Goal: Book appointment/travel/reservation

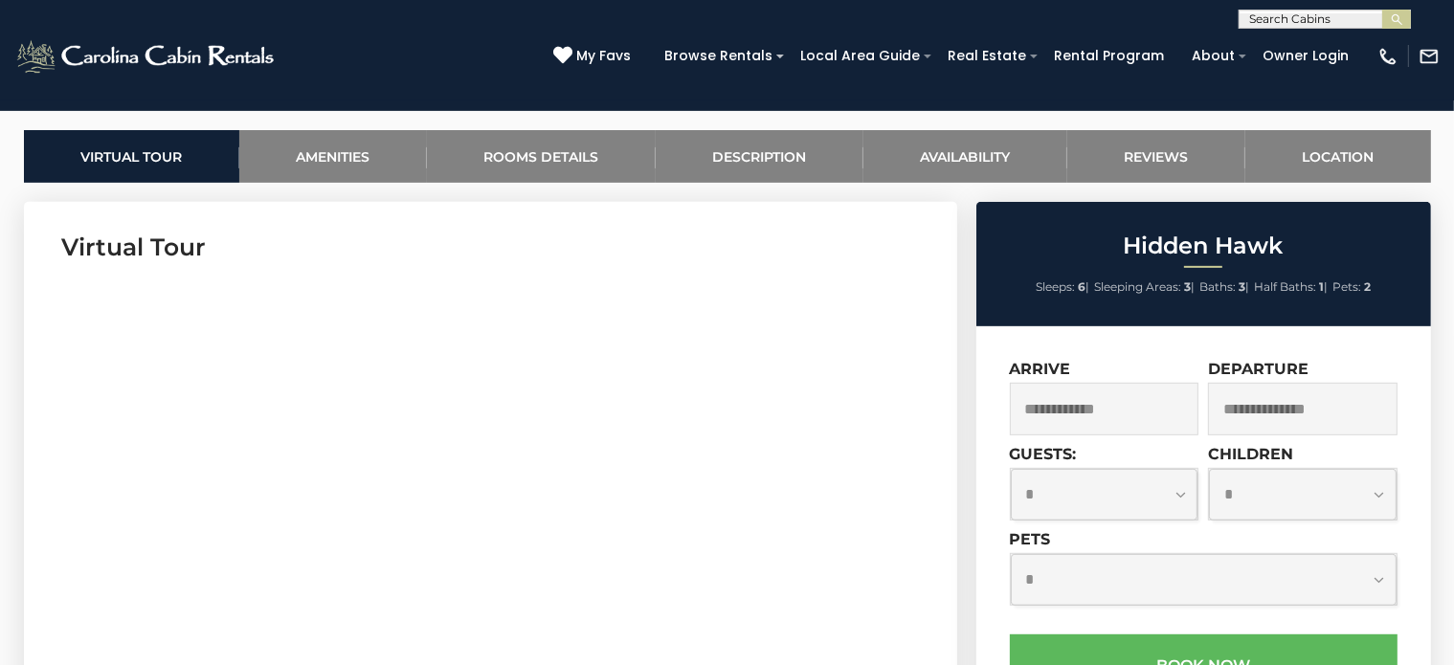
scroll to position [996, 0]
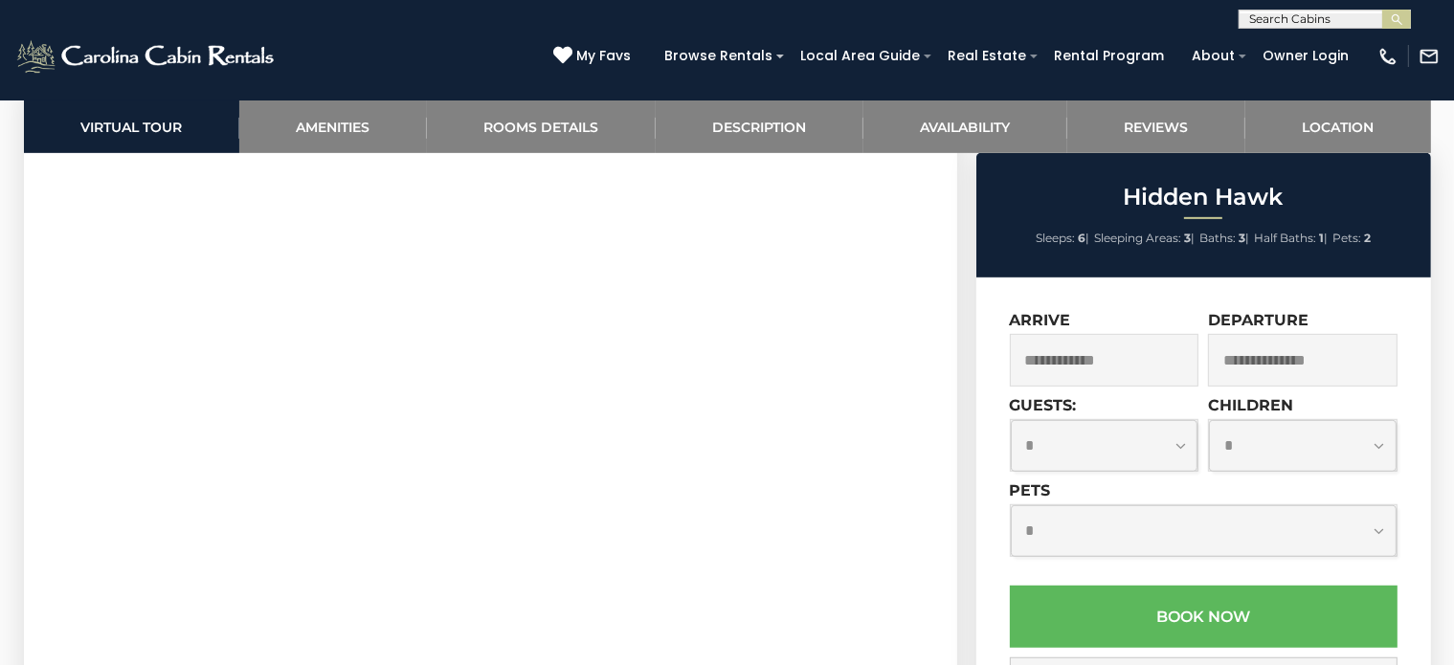
click at [1089, 369] on input "text" at bounding box center [1105, 360] width 190 height 53
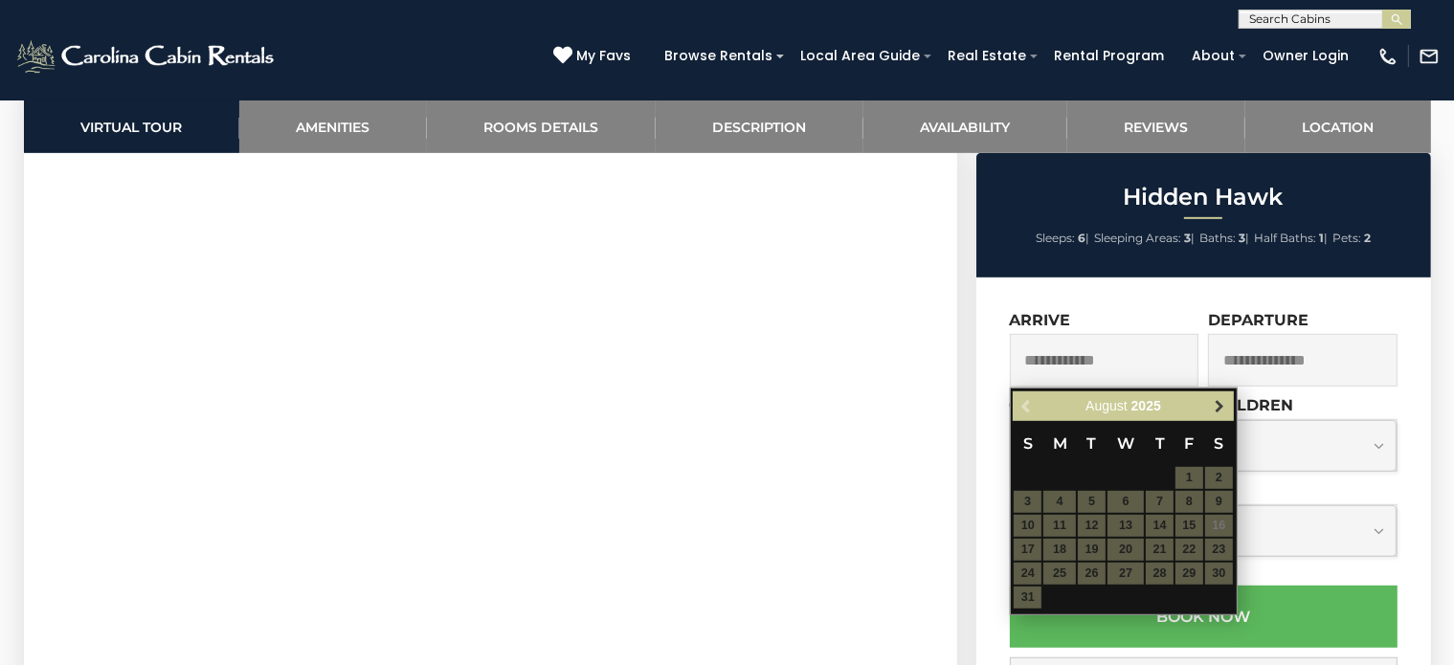
click at [1223, 402] on span "Next" at bounding box center [1219, 406] width 15 height 15
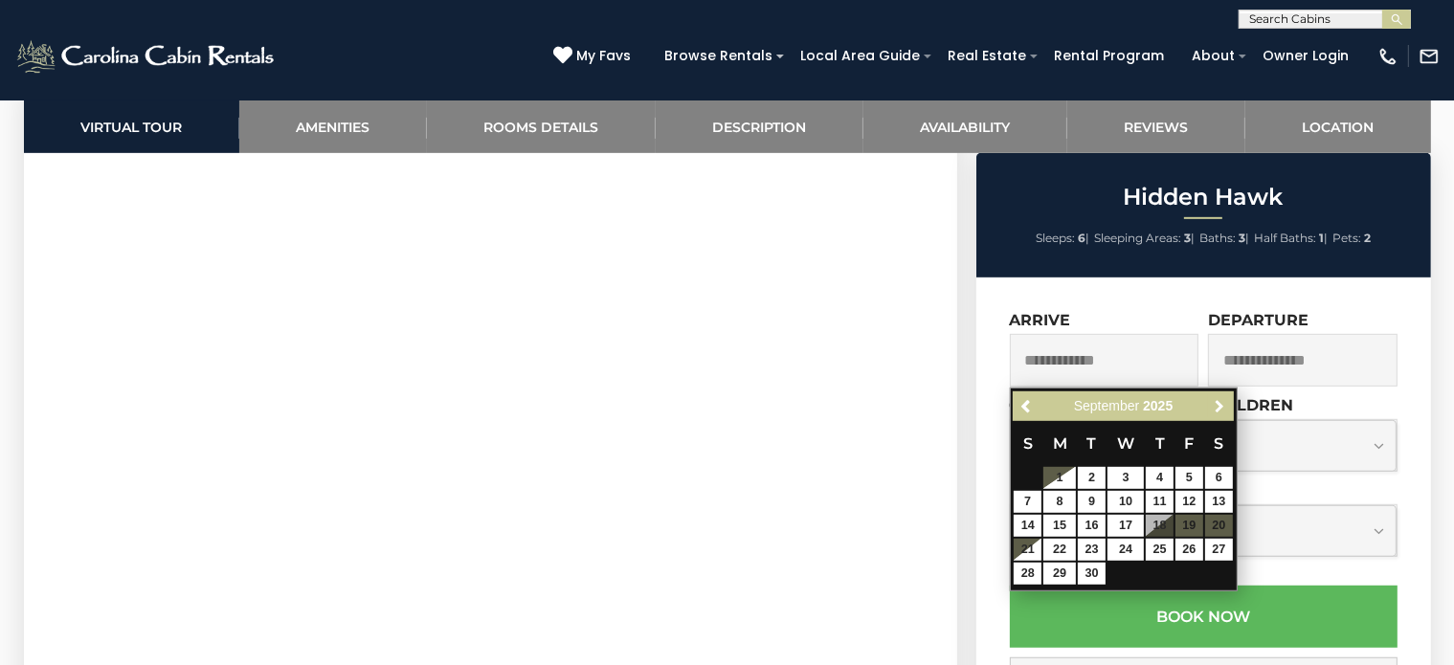
click at [1223, 402] on span "Next" at bounding box center [1219, 406] width 15 height 15
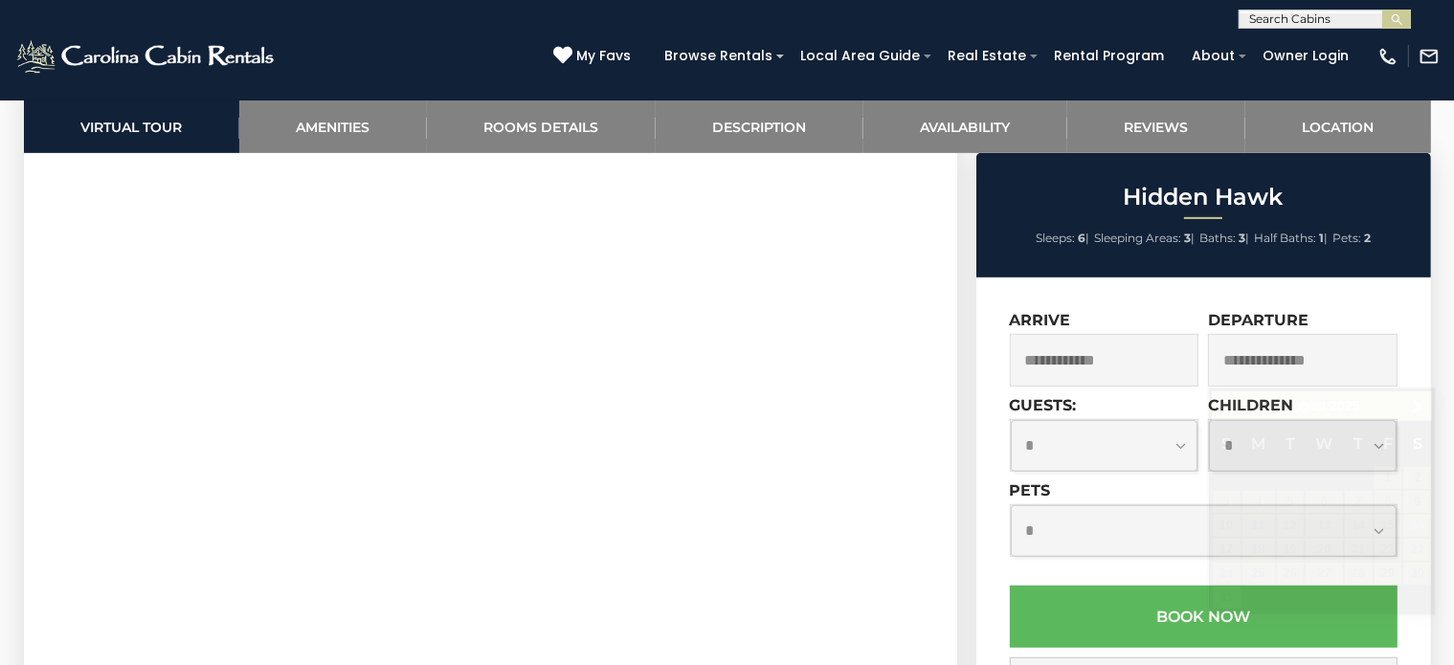
click at [146, 42] on img at bounding box center [146, 56] width 265 height 38
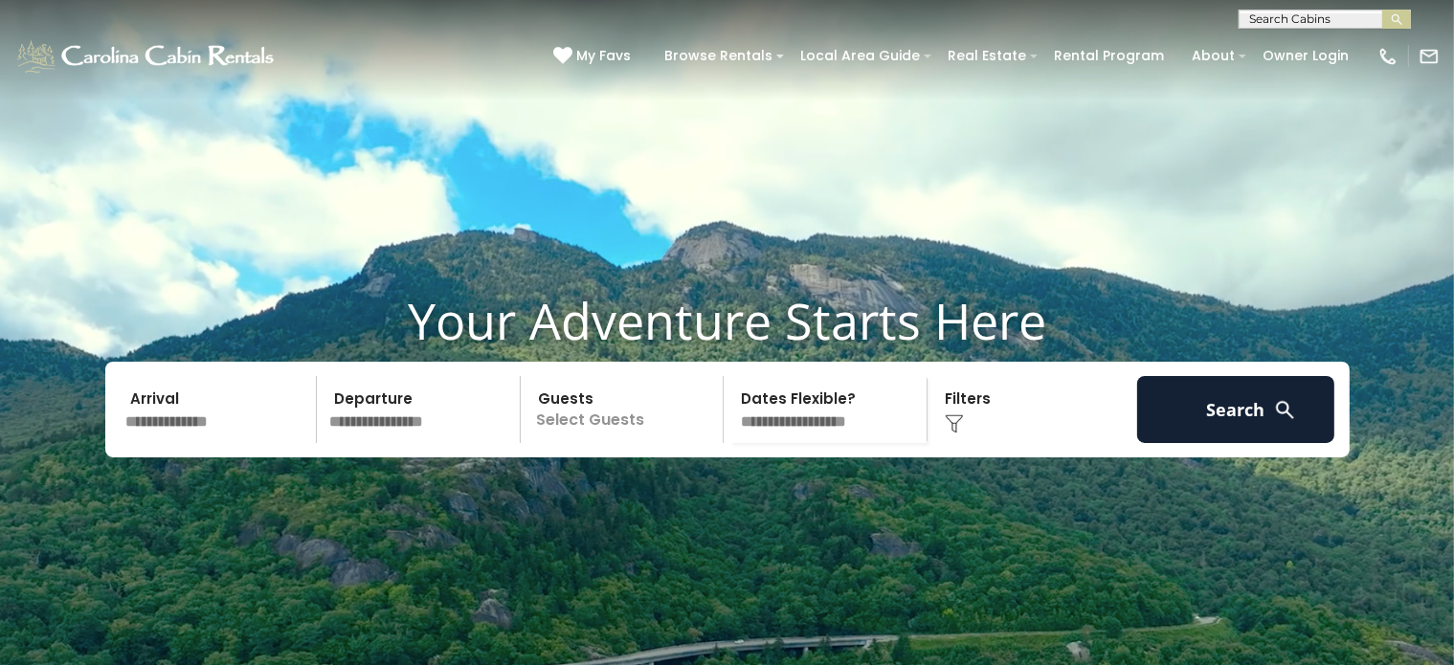
click at [175, 443] on input "text" at bounding box center [219, 409] width 198 height 67
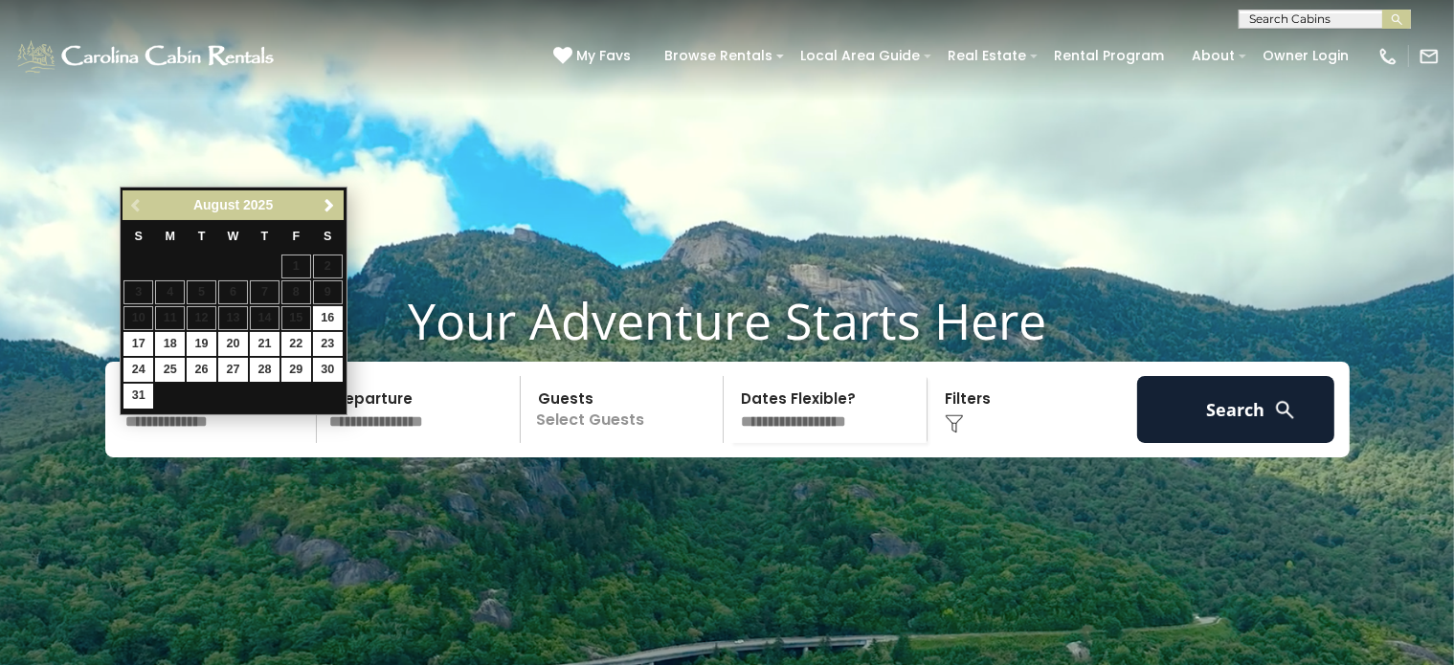
click at [322, 191] on div "Previous Next August 2025" at bounding box center [233, 205] width 220 height 30
click at [327, 198] on span "Next" at bounding box center [329, 205] width 15 height 15
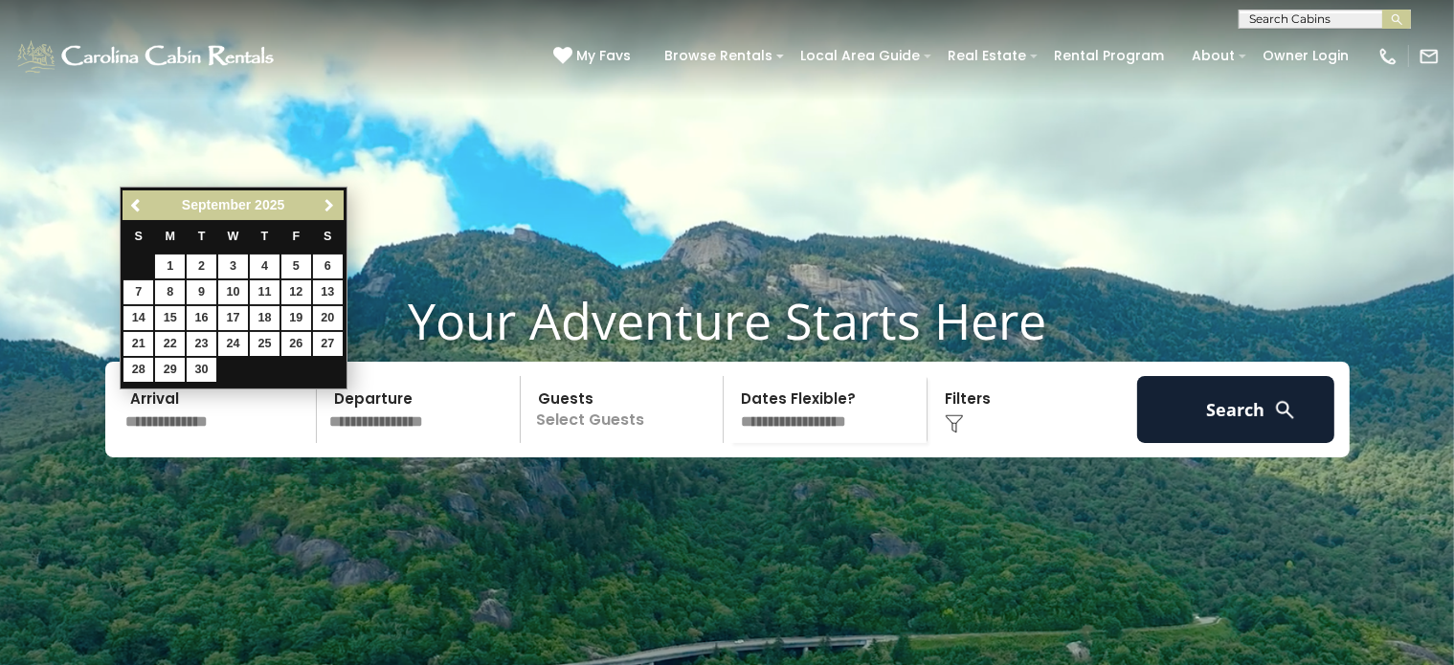
click at [327, 198] on span "Next" at bounding box center [329, 205] width 15 height 15
click at [265, 310] on link "16" at bounding box center [265, 318] width 30 height 24
type input "********"
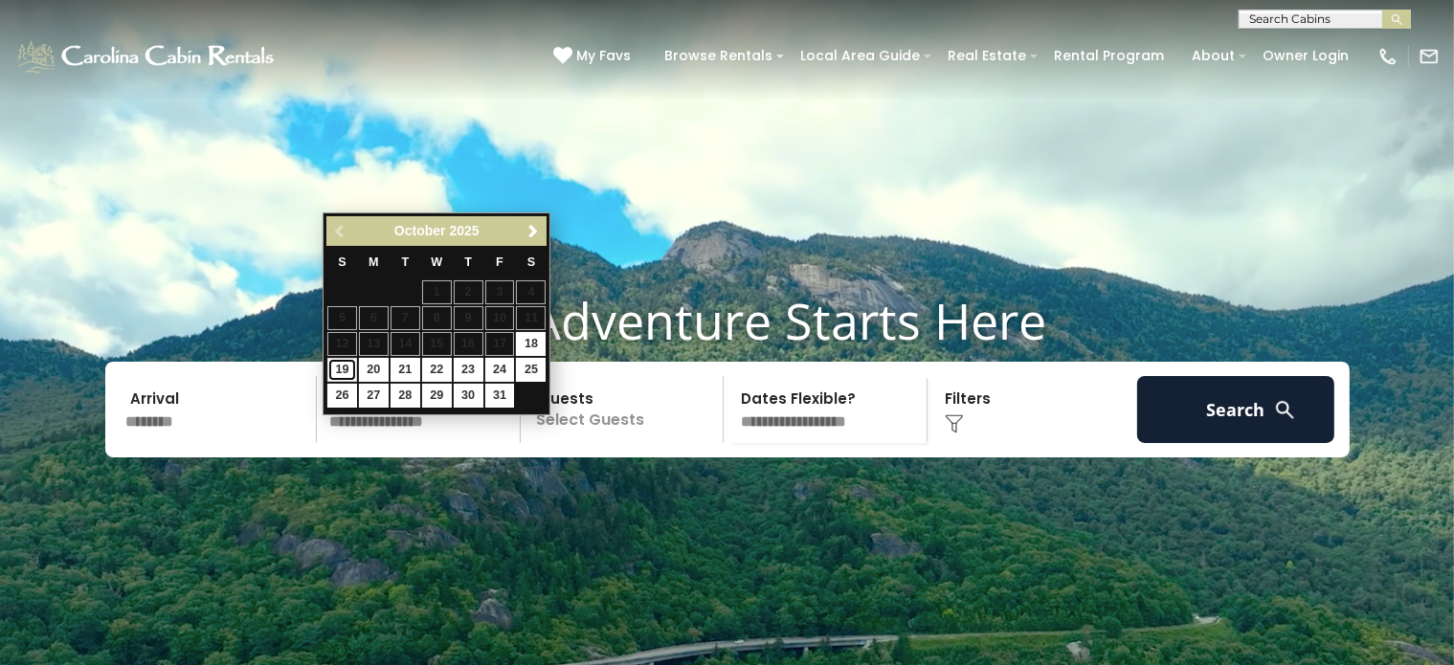
click at [334, 363] on link "19" at bounding box center [342, 370] width 30 height 24
type input "********"
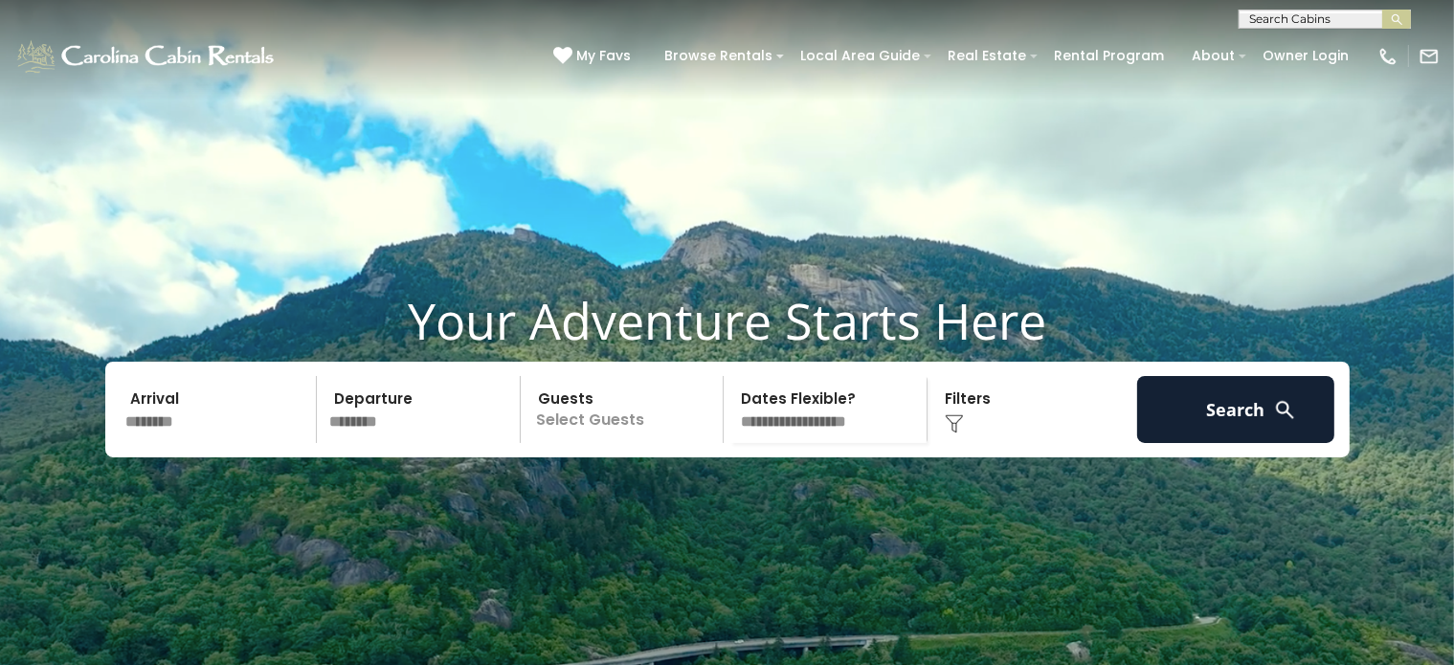
click at [598, 443] on p "Select Guests" at bounding box center [624, 409] width 197 height 67
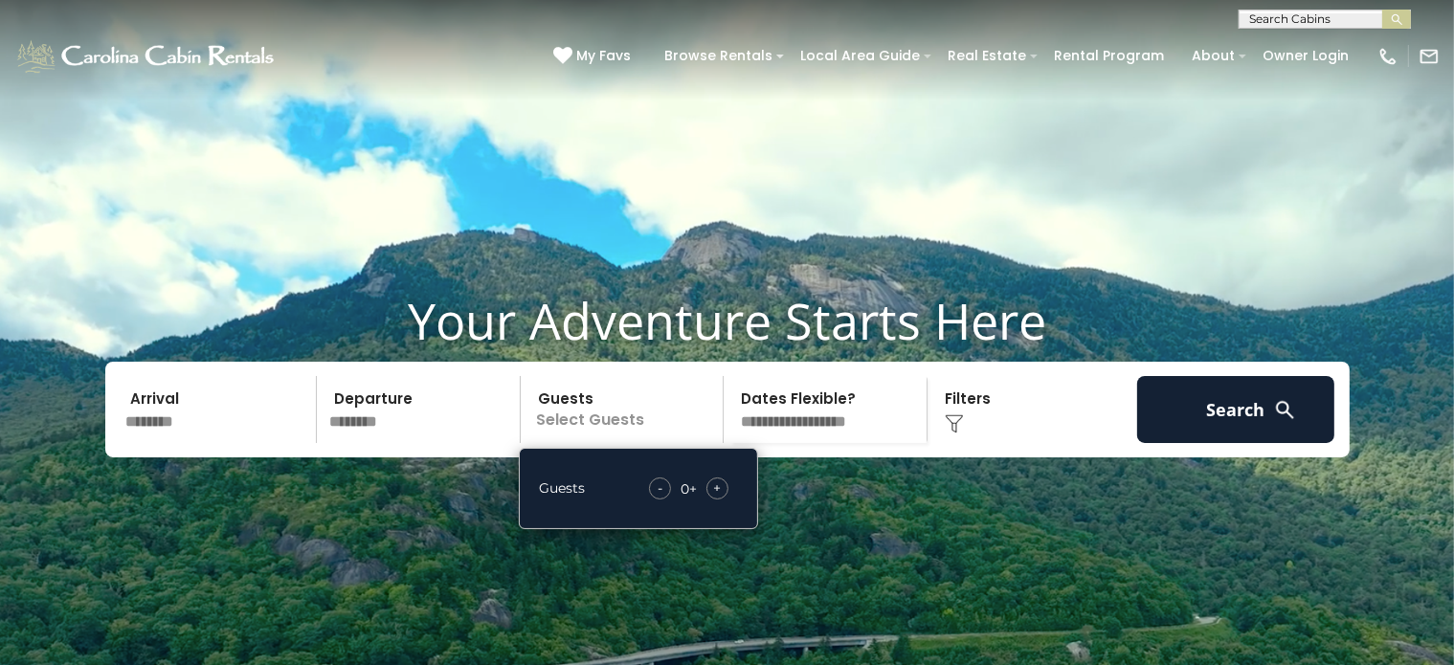
click at [720, 498] on span "+" at bounding box center [717, 488] width 8 height 19
click at [1275, 422] on img at bounding box center [1285, 410] width 24 height 24
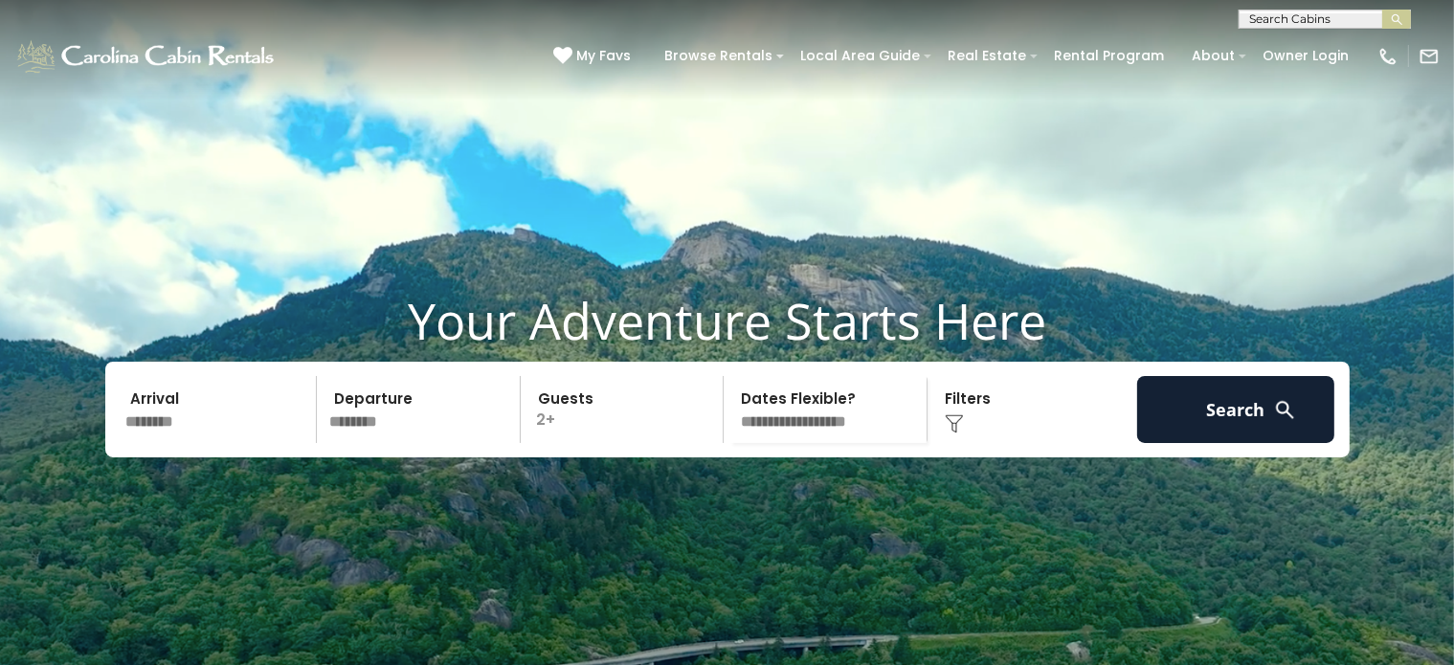
click at [992, 443] on div "Click to Choose" at bounding box center [1032, 409] width 198 height 67
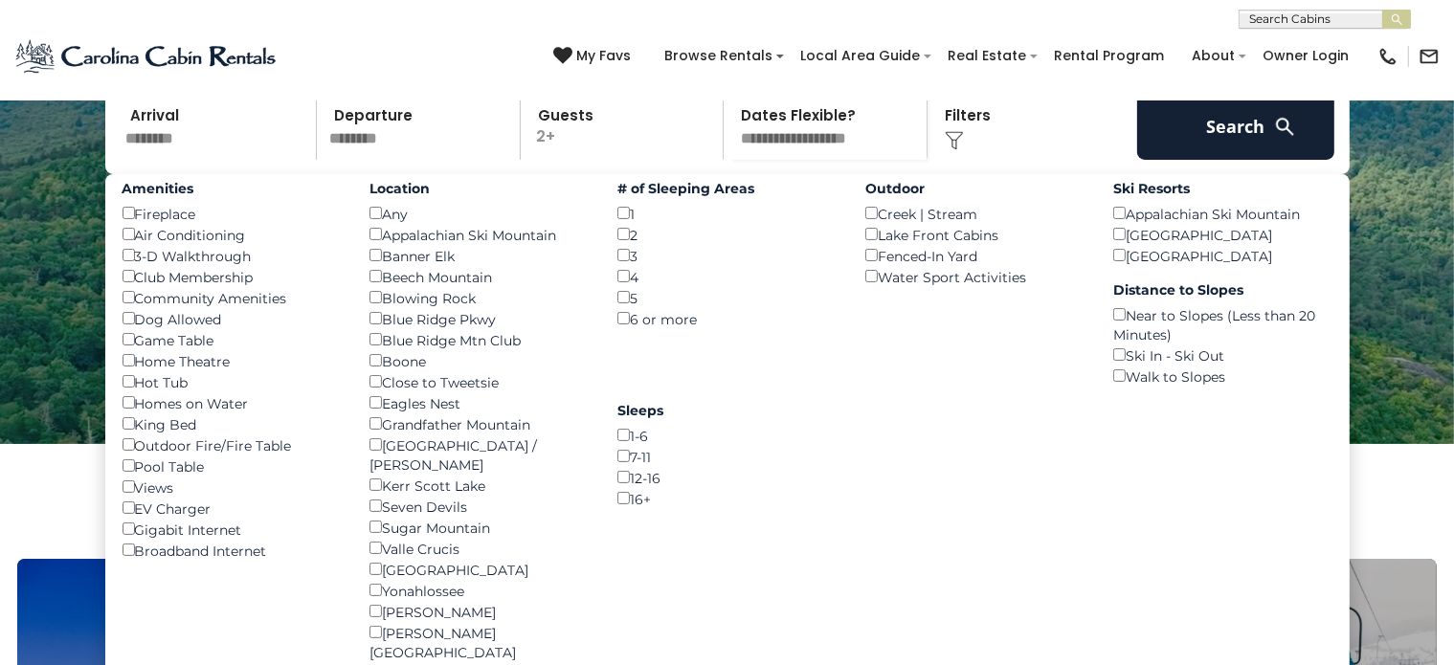
scroll to position [330, 0]
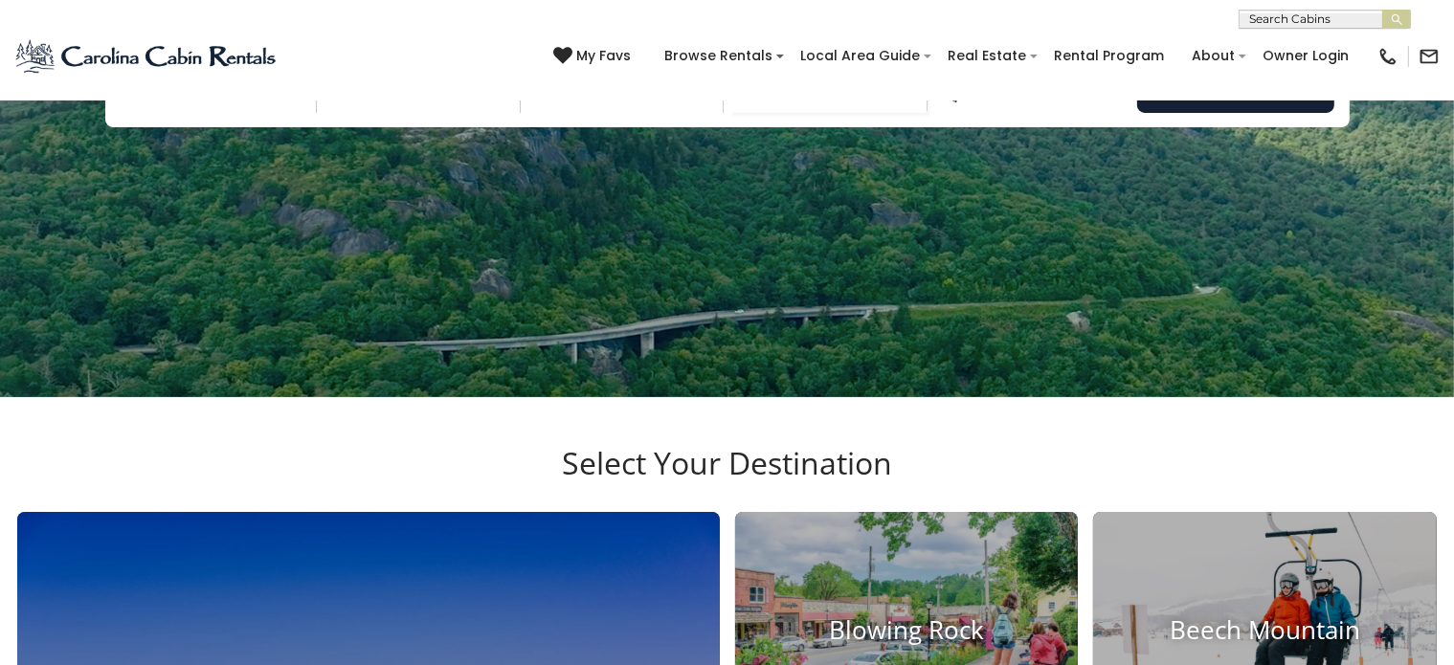
click at [975, 113] on div "Click to Choose" at bounding box center [1032, 79] width 198 height 67
click at [972, 109] on div "Click to Choose" at bounding box center [1032, 79] width 198 height 67
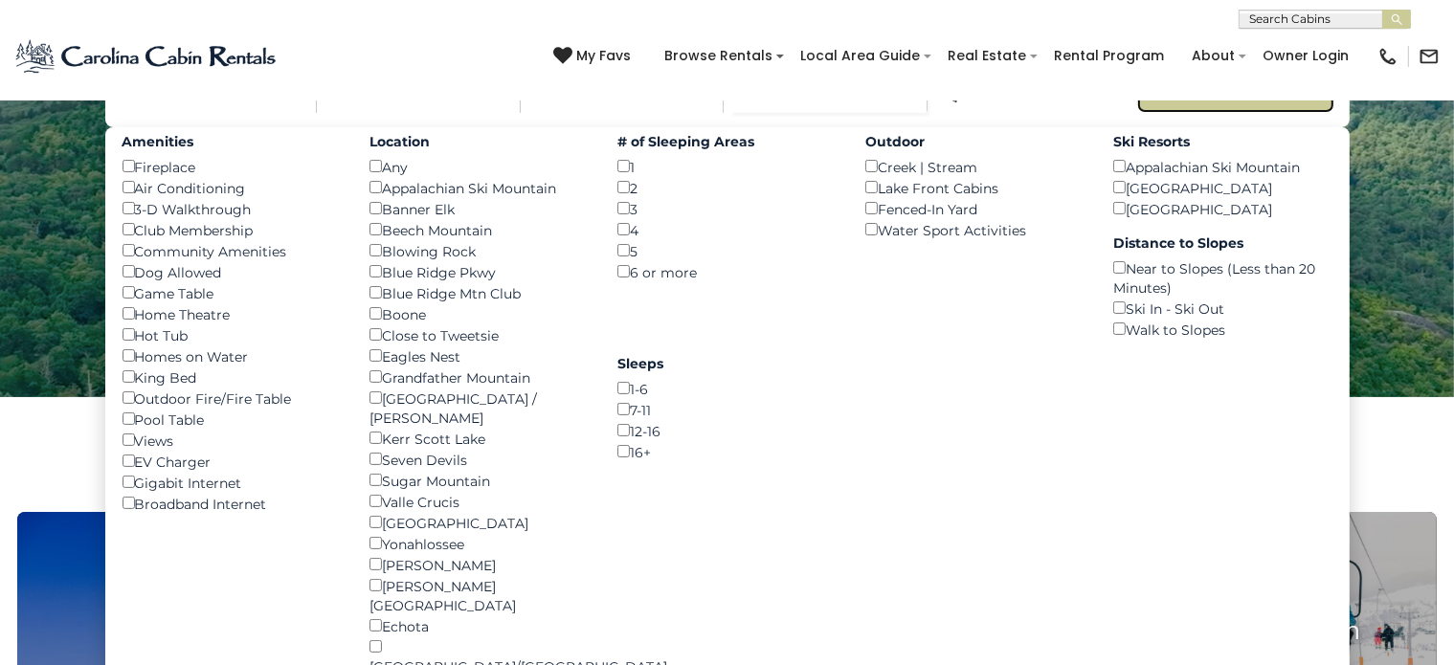
click at [1212, 113] on button "Search" at bounding box center [1236, 79] width 198 height 67
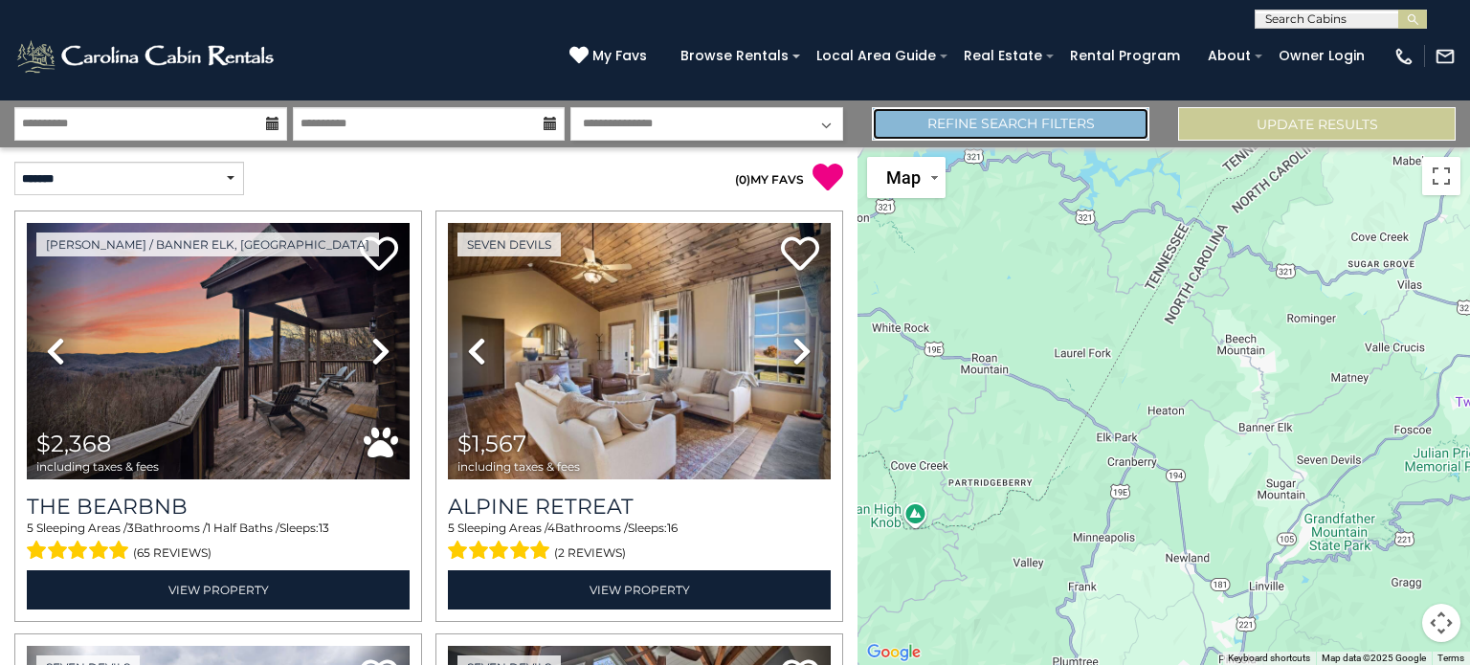
click at [935, 129] on link "Refine Search Filters" at bounding box center [1011, 124] width 278 height 34
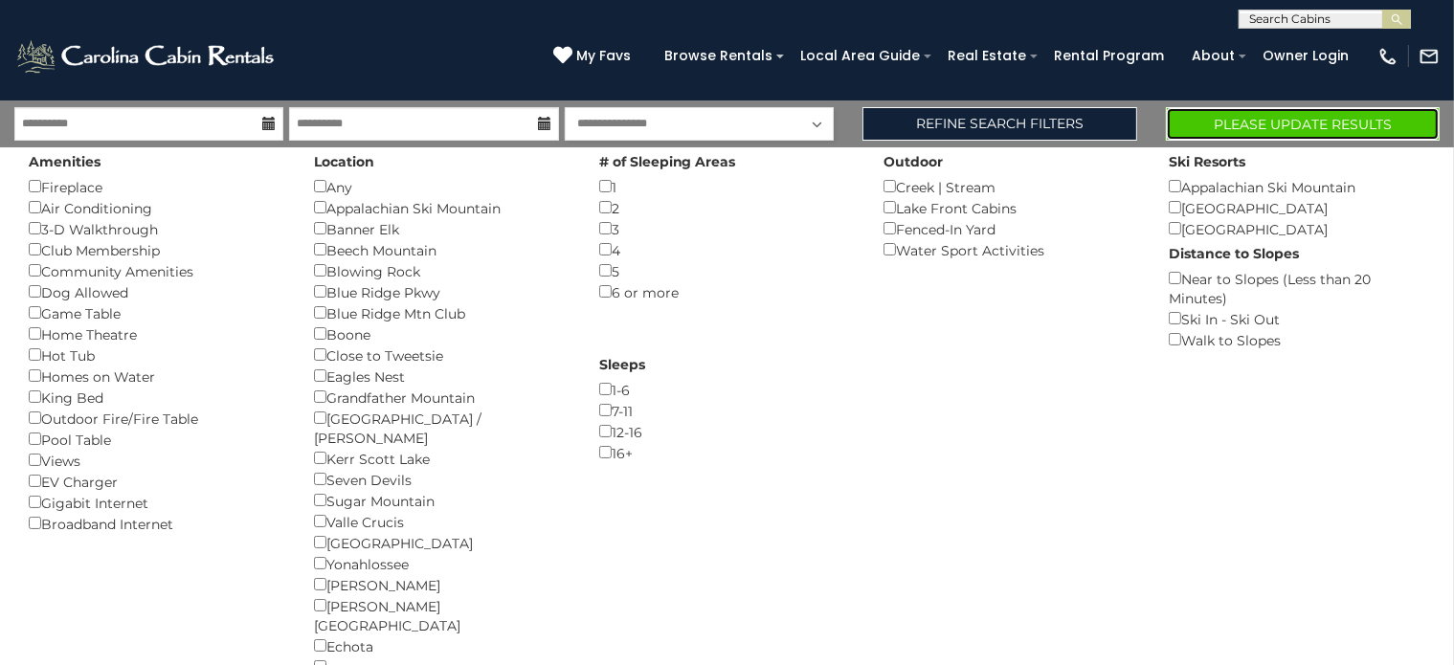
click at [1264, 121] on button "Please Update Results" at bounding box center [1303, 124] width 274 height 34
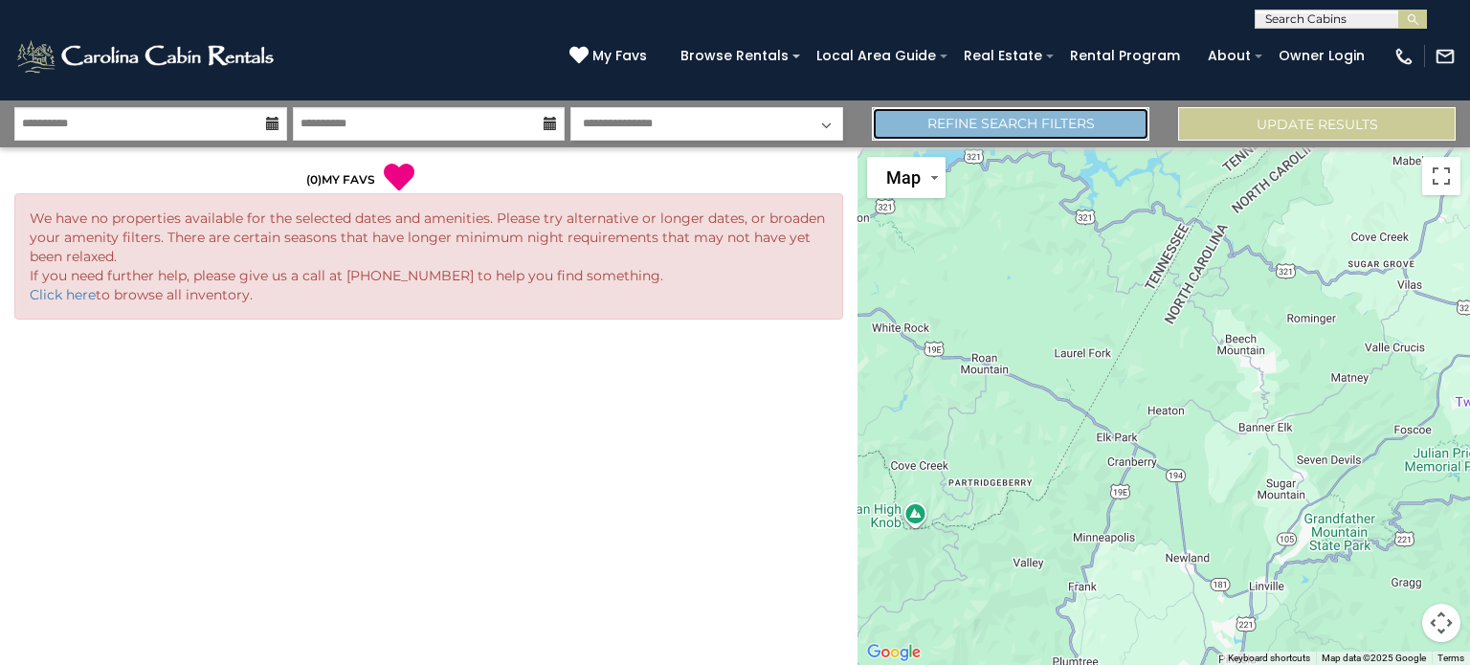
click at [1099, 127] on link "Refine Search Filters" at bounding box center [1011, 124] width 278 height 34
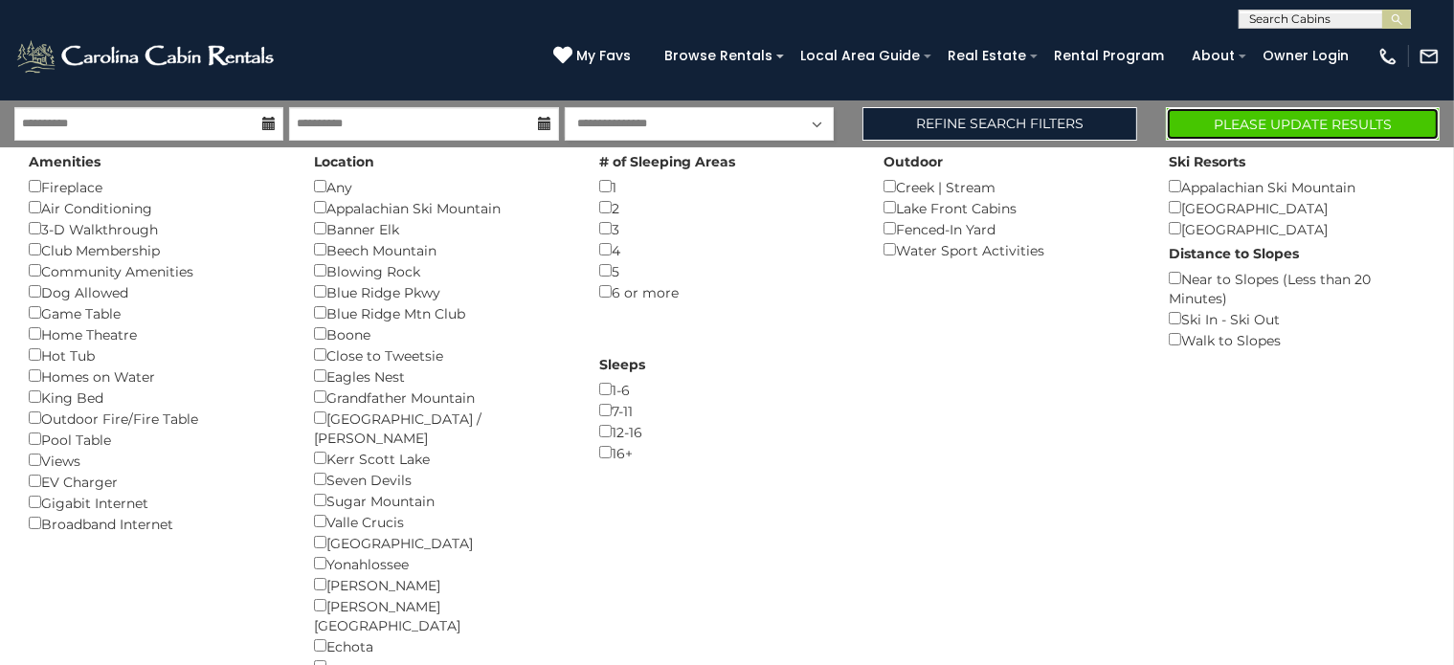
click at [1235, 125] on button "Please Update Results" at bounding box center [1303, 124] width 274 height 34
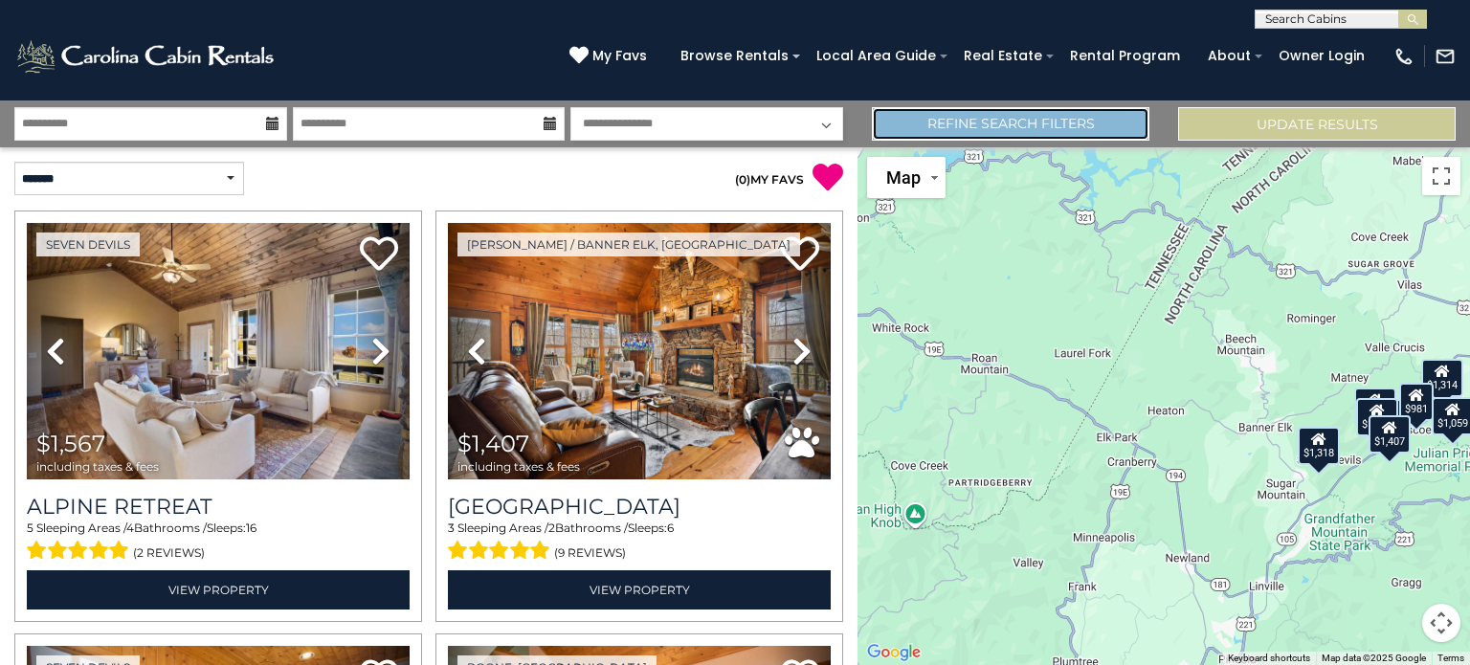
click at [1080, 136] on link "Refine Search Filters" at bounding box center [1011, 124] width 278 height 34
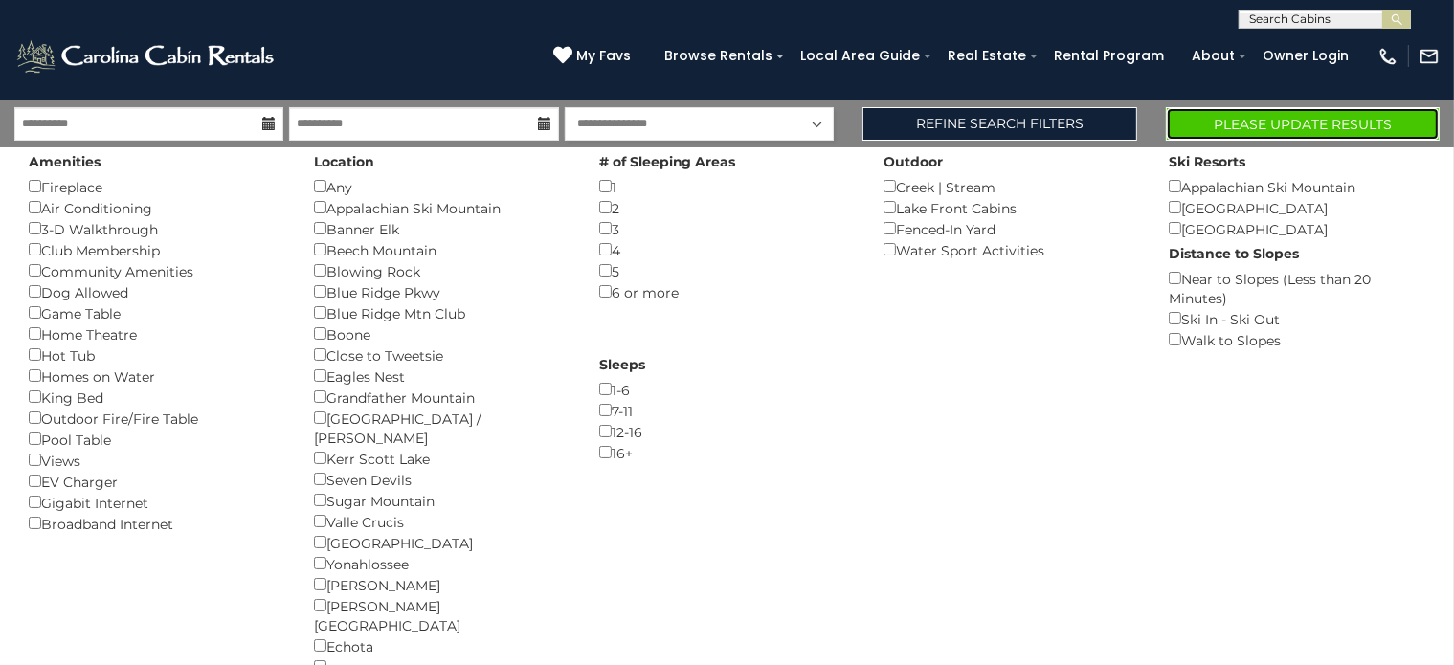
click at [1279, 123] on button "Please Update Results" at bounding box center [1303, 124] width 274 height 34
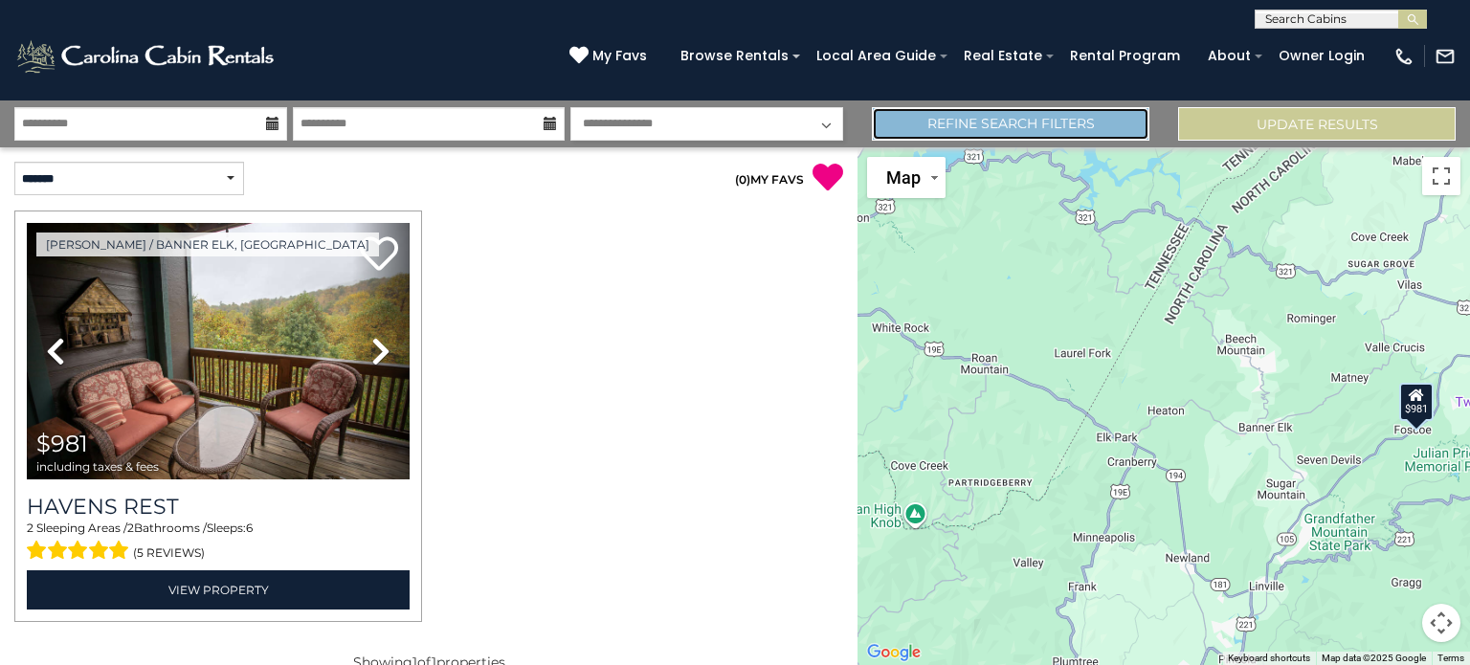
click at [1043, 123] on link "Refine Search Filters" at bounding box center [1011, 124] width 278 height 34
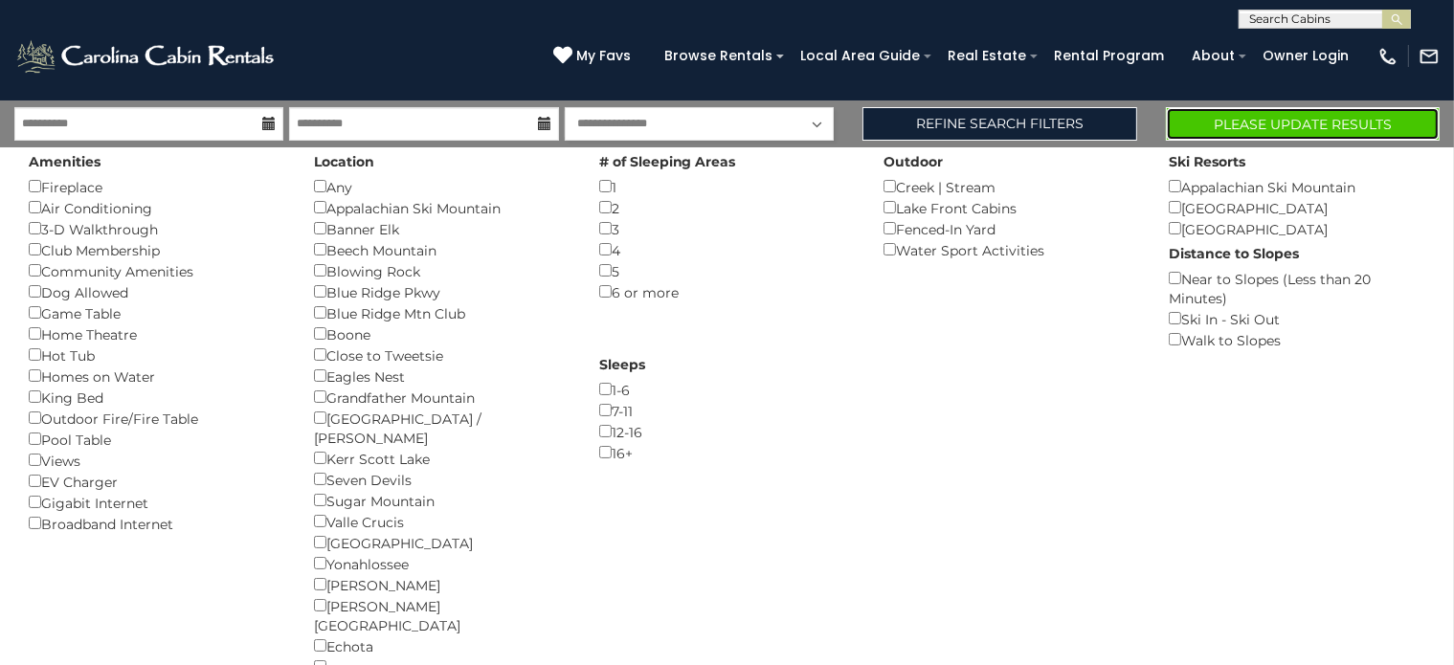
click at [1234, 130] on button "Please Update Results" at bounding box center [1303, 124] width 274 height 34
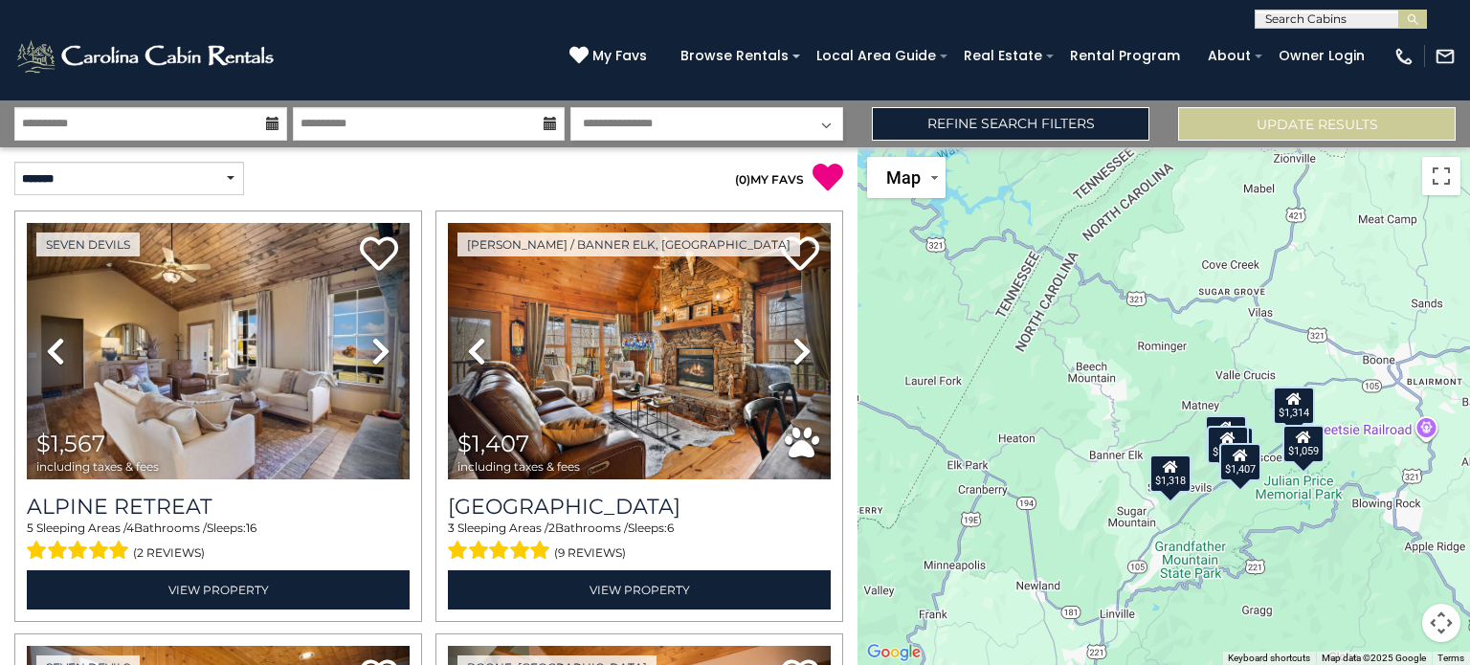
drag, startPoint x: 1260, startPoint y: 450, endPoint x: 1107, endPoint y: 477, distance: 155.5
click at [1107, 477] on div "$1,567 $1,407 $1,318 $1,326 $1,314 $1,388 $1,059" at bounding box center [1164, 406] width 613 height 518
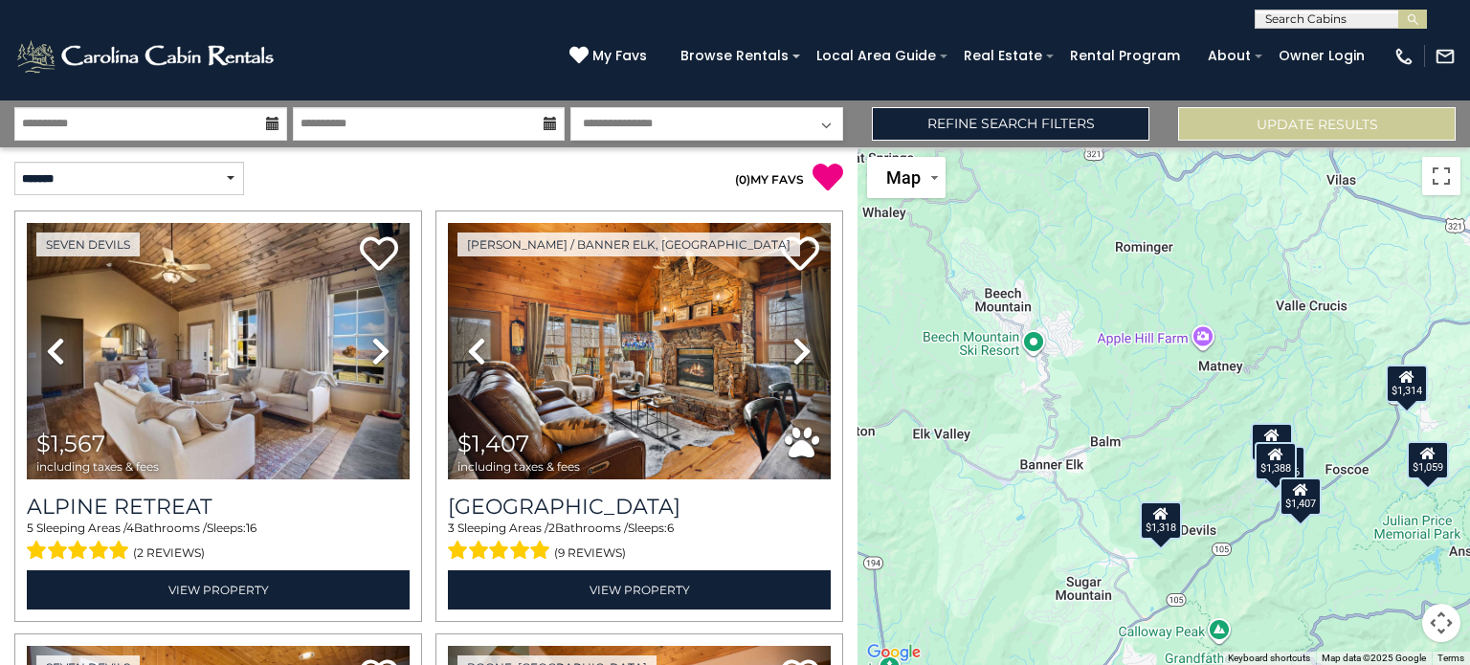
click at [1167, 409] on div "$1,567 $1,407 $1,318 $1,326 $1,314 $1,388 $1,059" at bounding box center [1164, 406] width 613 height 518
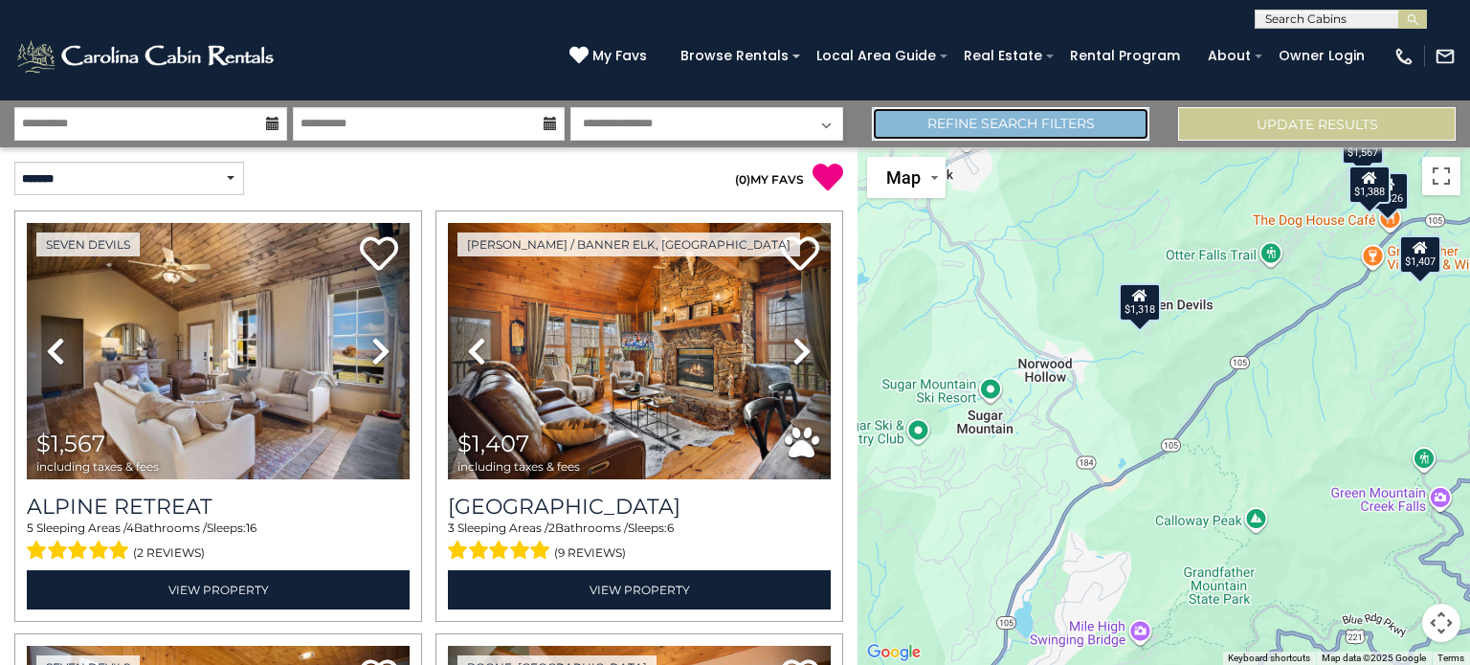
click at [1016, 119] on link "Refine Search Filters" at bounding box center [1011, 124] width 278 height 34
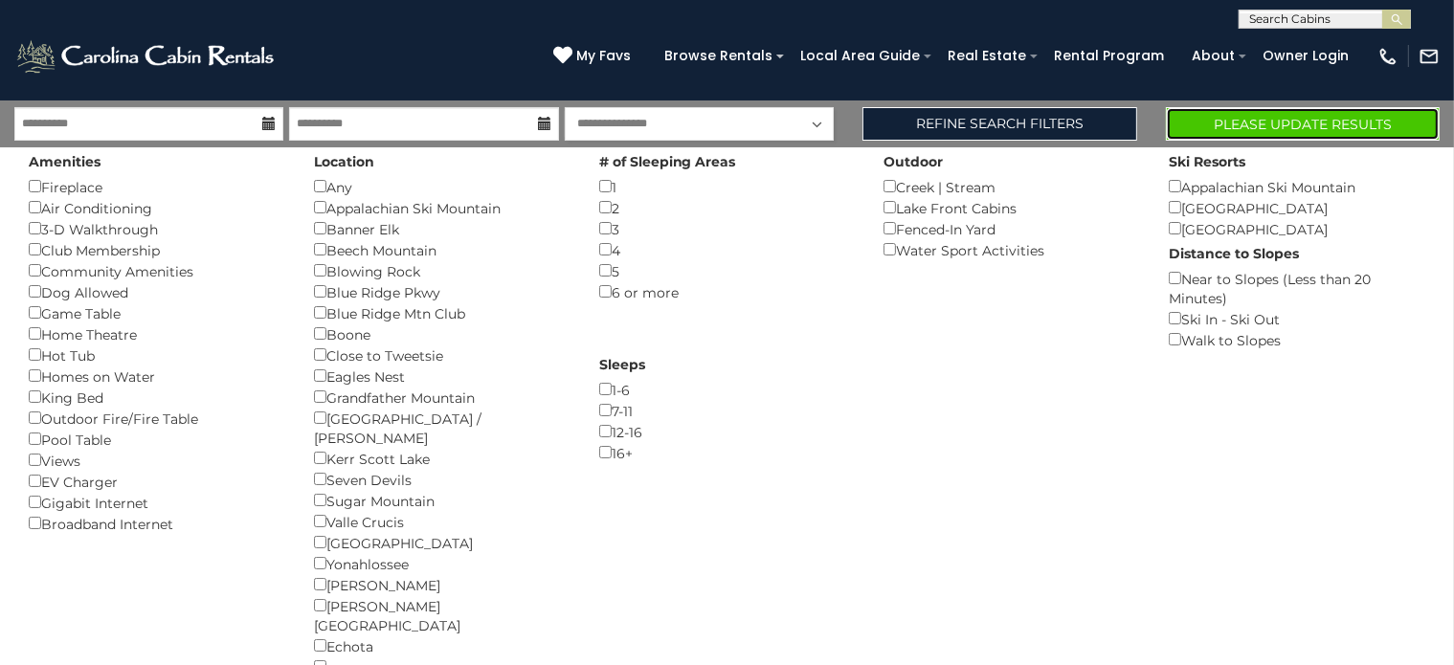
click at [1239, 109] on button "Please Update Results" at bounding box center [1303, 124] width 274 height 34
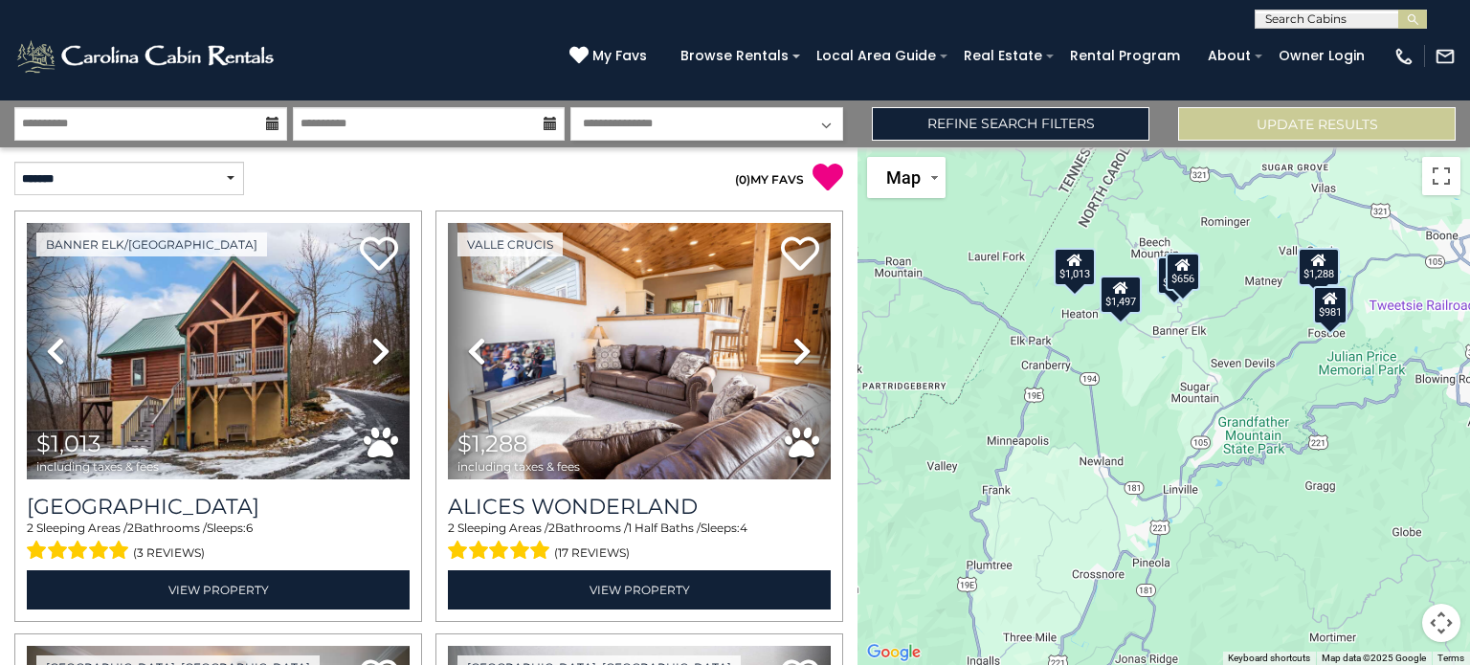
drag, startPoint x: 1220, startPoint y: 459, endPoint x: 1131, endPoint y: 358, distance: 133.6
click at [1131, 358] on div "$1,013 $1,288 $939 $656 $981 $1,497" at bounding box center [1164, 406] width 613 height 518
click at [1332, 317] on div "$981" at bounding box center [1330, 305] width 34 height 38
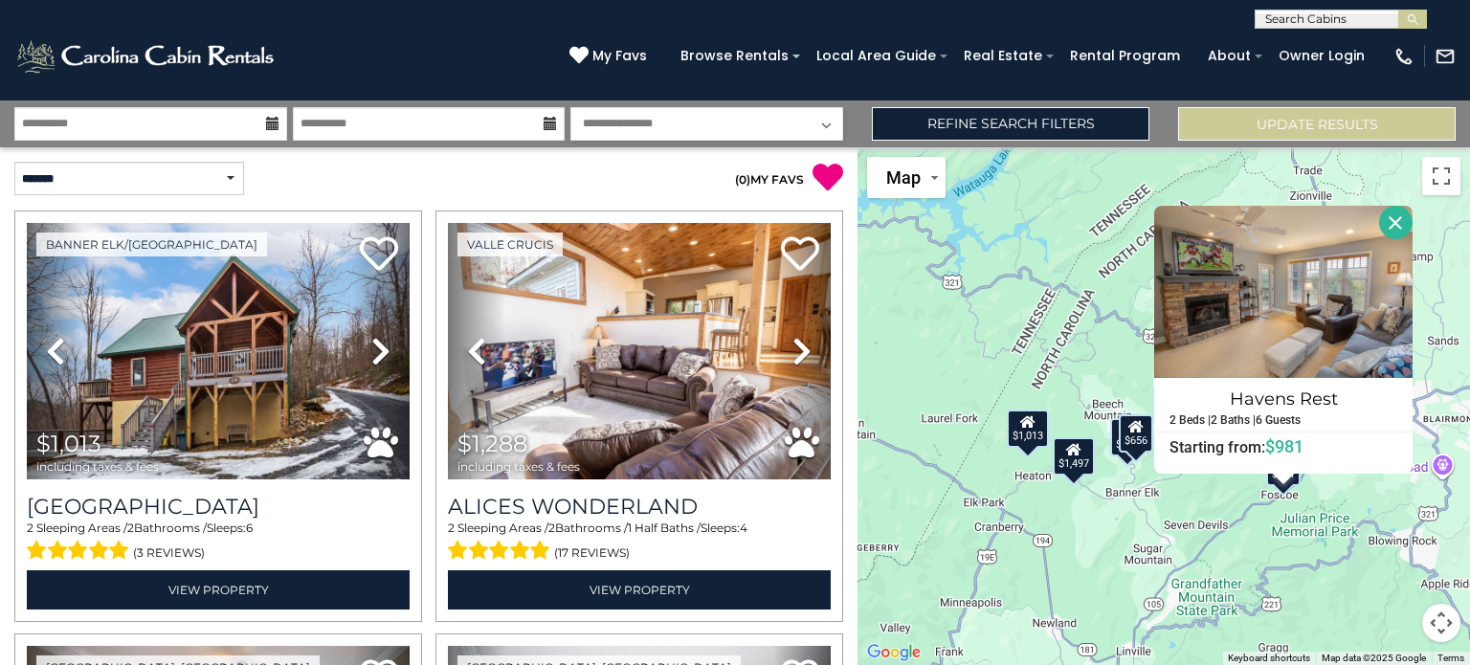
click at [1399, 212] on button "Close" at bounding box center [1396, 223] width 34 height 34
